Goal: Information Seeking & Learning: Learn about a topic

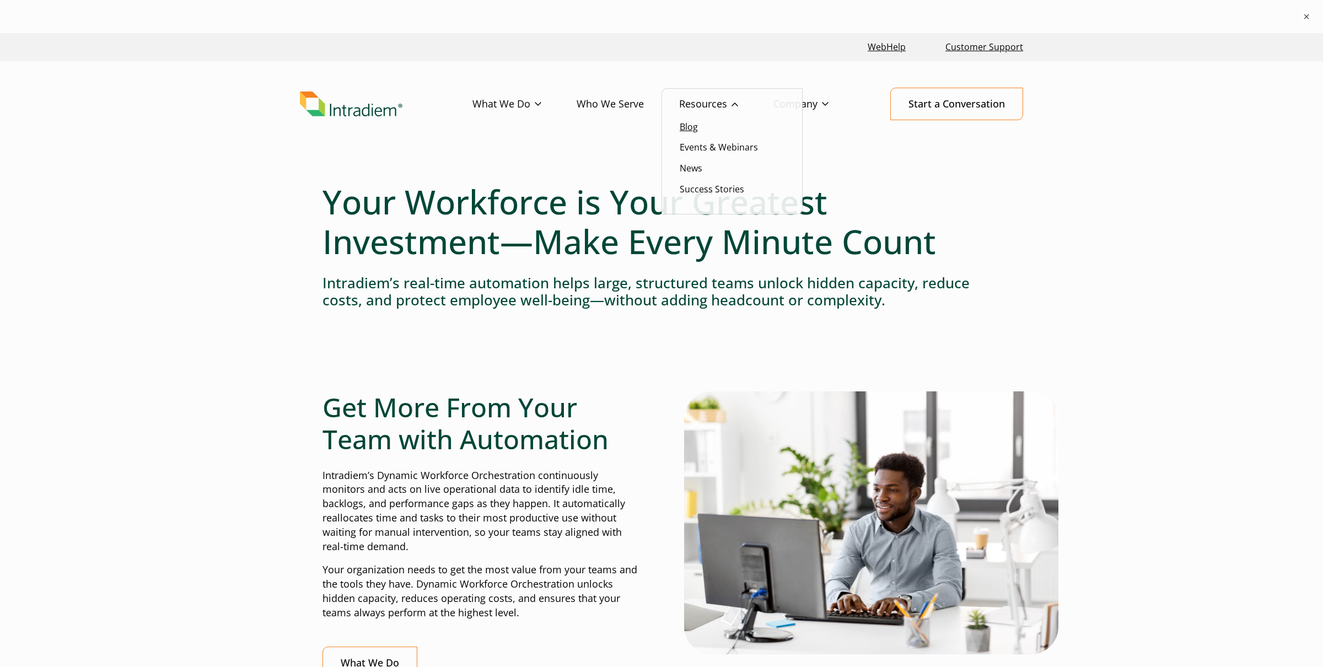
click at [694, 128] on link "Blog" at bounding box center [689, 127] width 18 height 12
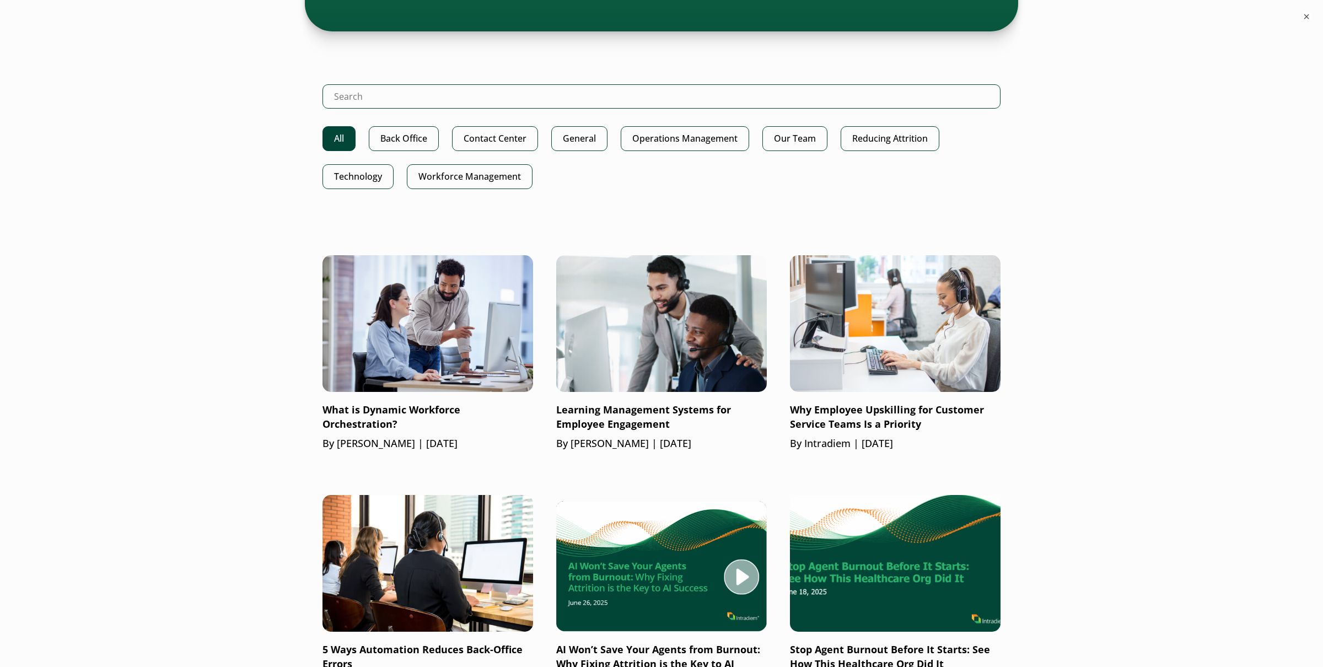
scroll to position [486, 0]
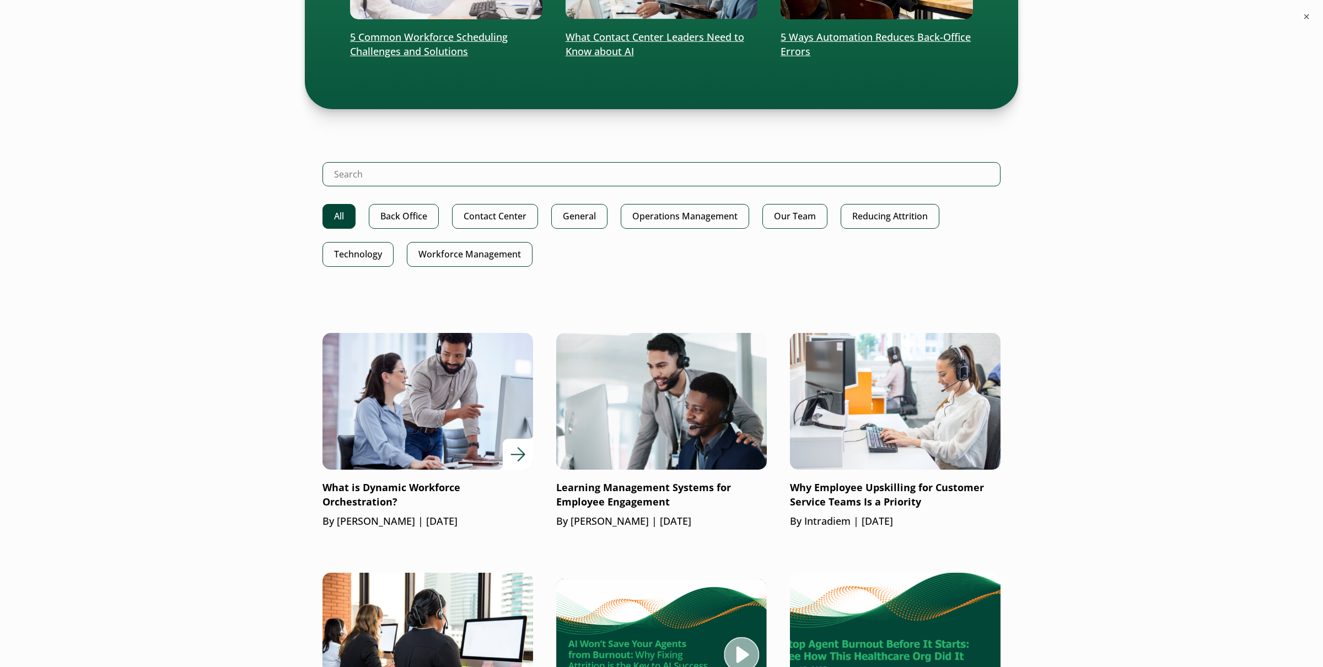
click at [372, 493] on p "What is Dynamic Workforce Orchestration?" at bounding box center [428, 495] width 211 height 29
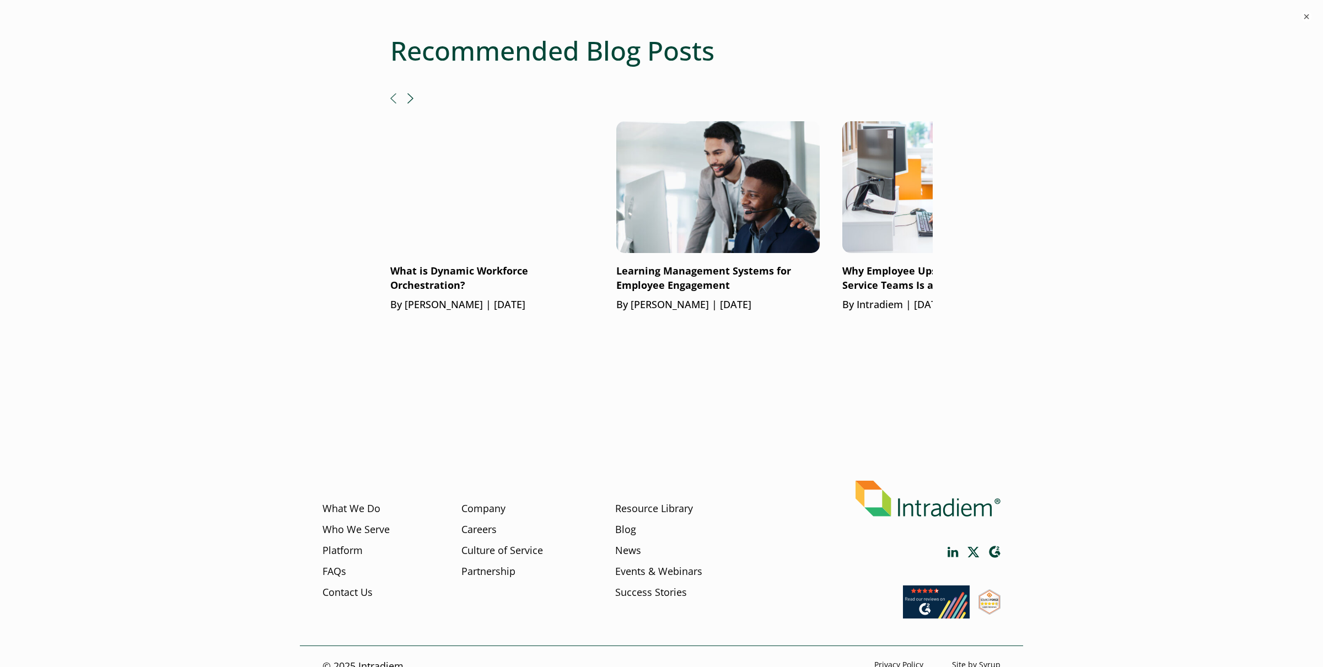
scroll to position [1826, 0]
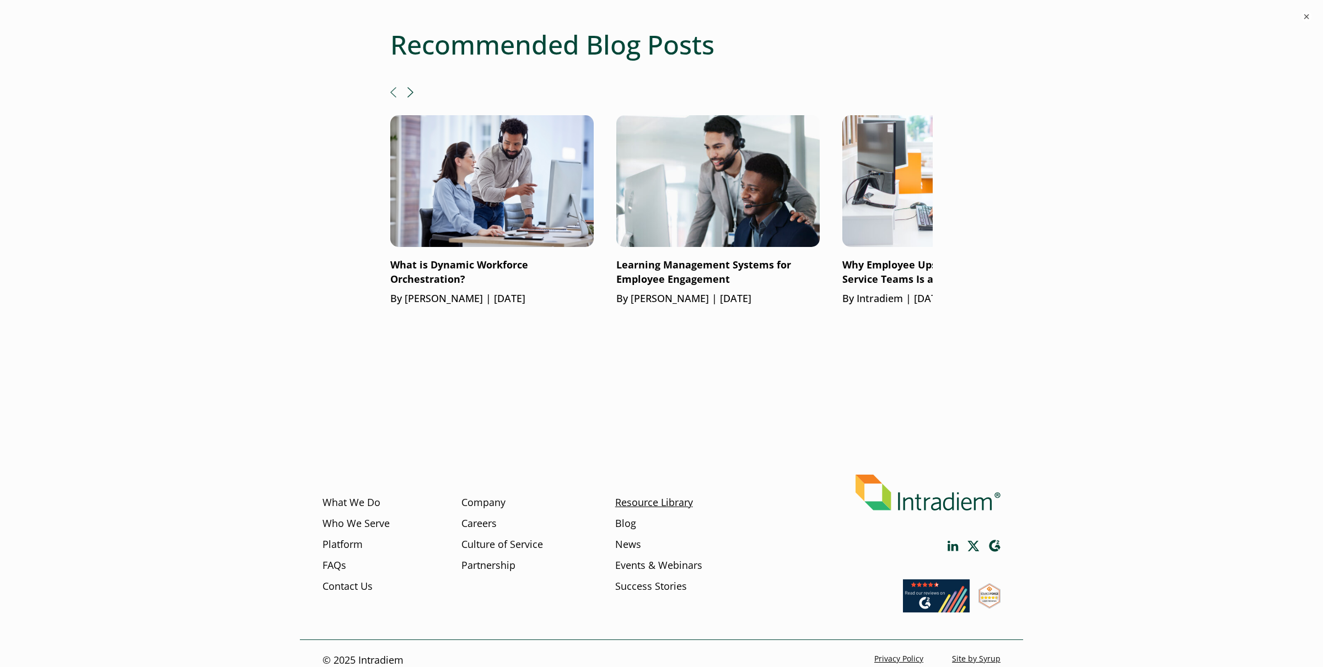
click at [673, 496] on link "Resource Library" at bounding box center [654, 503] width 78 height 14
